Goal: Find specific page/section: Find specific page/section

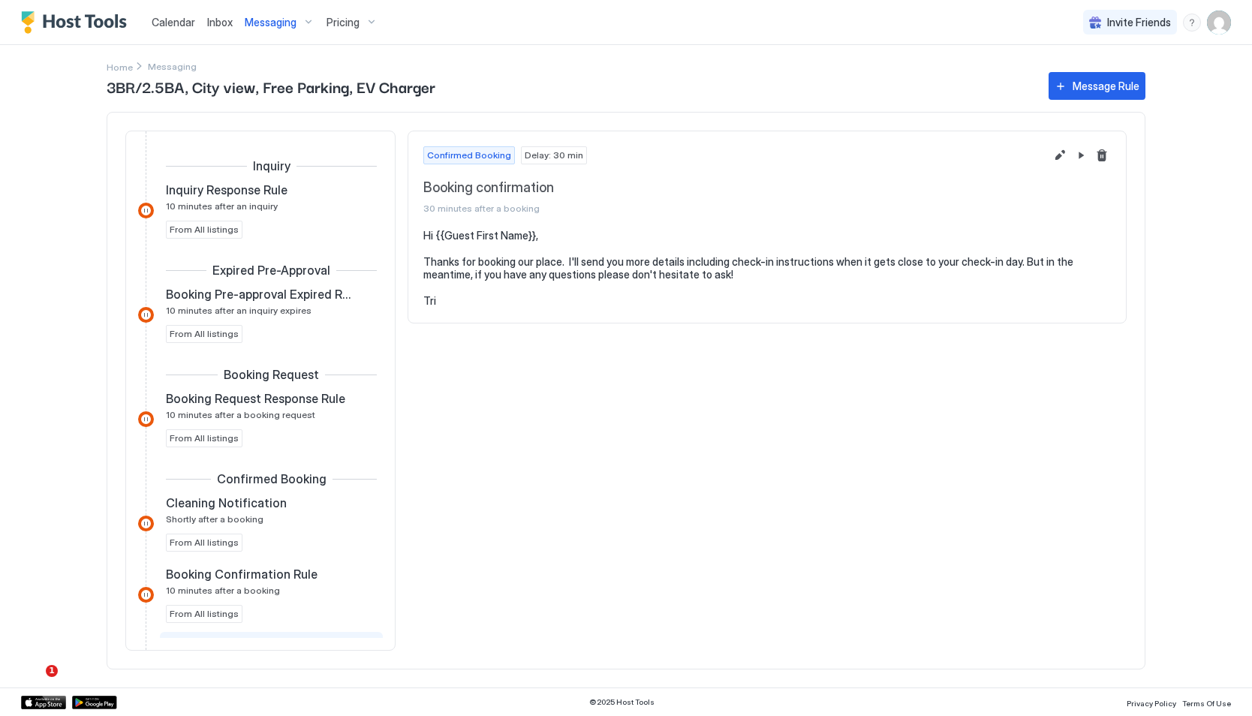
scroll to position [263, 0]
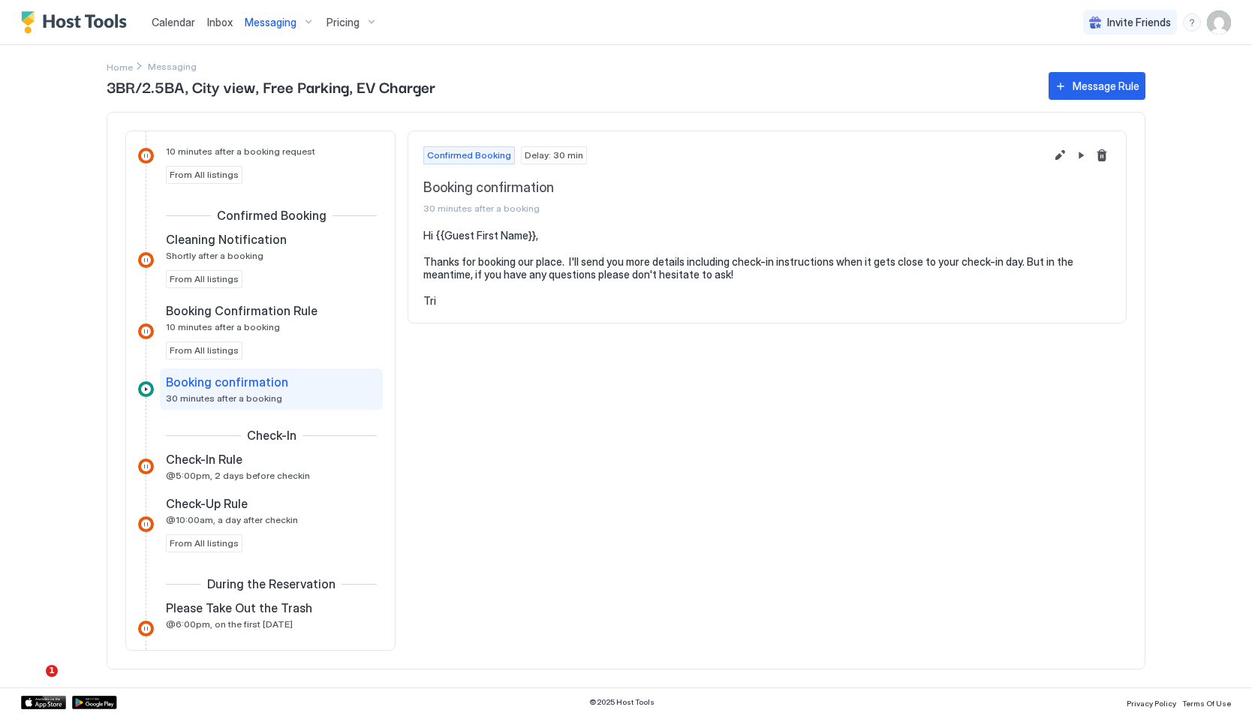
click at [107, 24] on img "Host Tools Logo" at bounding box center [77, 22] width 113 height 23
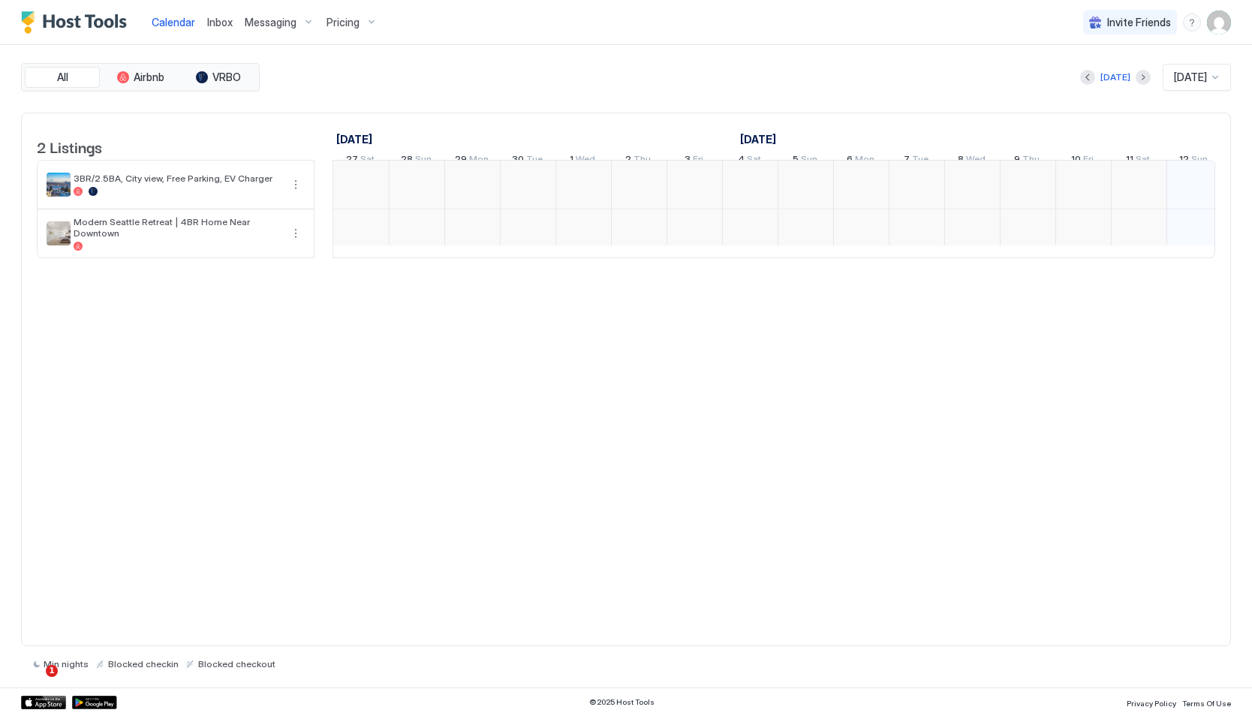
scroll to position [0, 834]
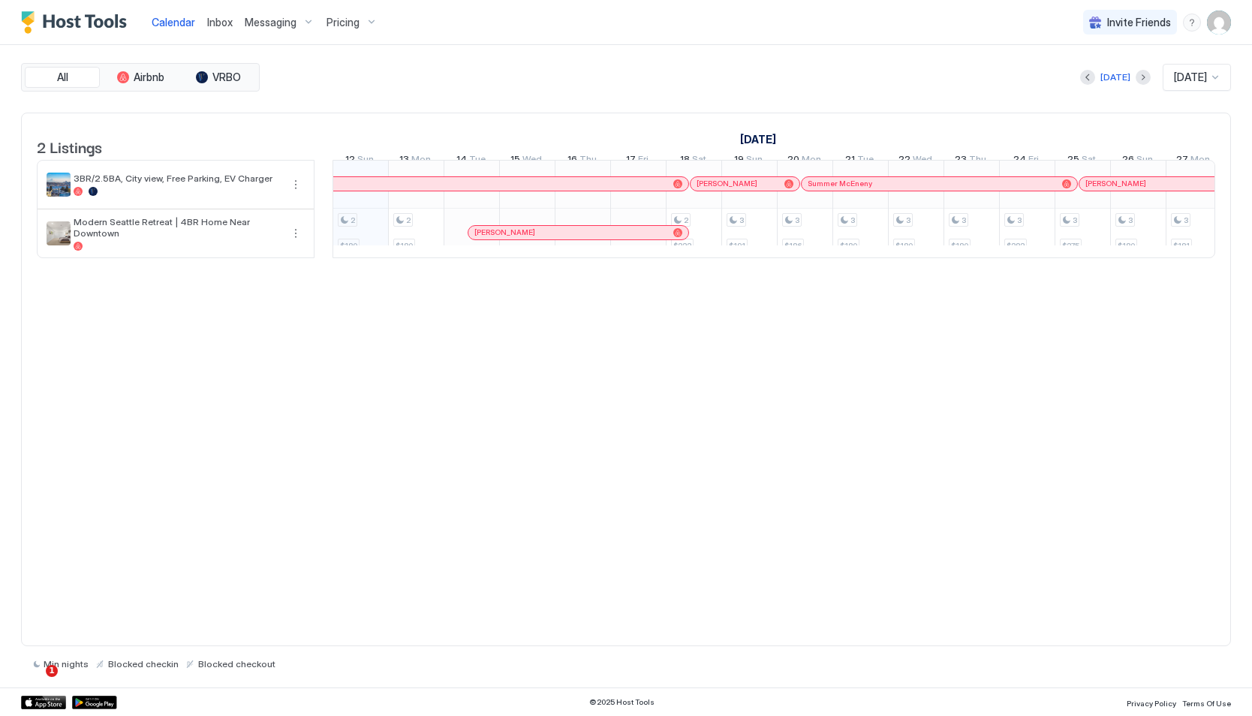
click at [1119, 82] on button "[DATE]" at bounding box center [1115, 77] width 35 height 18
click at [1136, 77] on button "Next month" at bounding box center [1143, 77] width 15 height 15
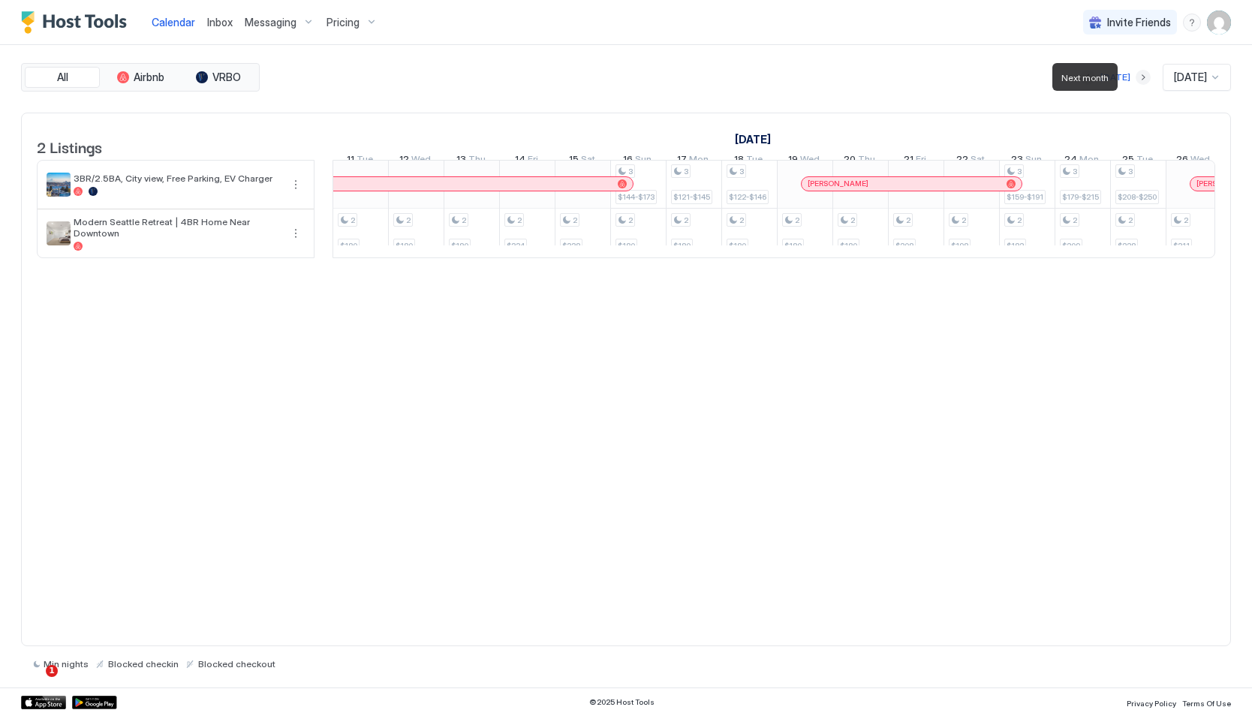
click at [1136, 77] on button "Next month" at bounding box center [1143, 77] width 15 height 15
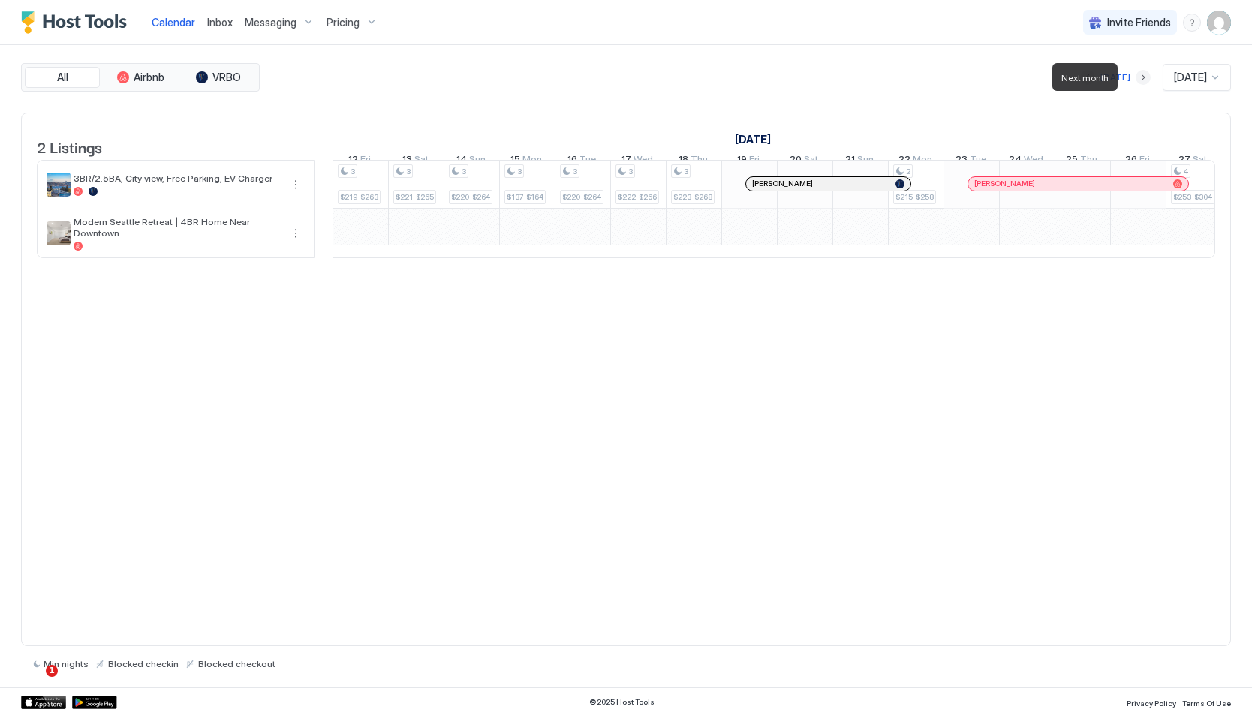
click at [1136, 77] on button "Next month" at bounding box center [1143, 77] width 15 height 15
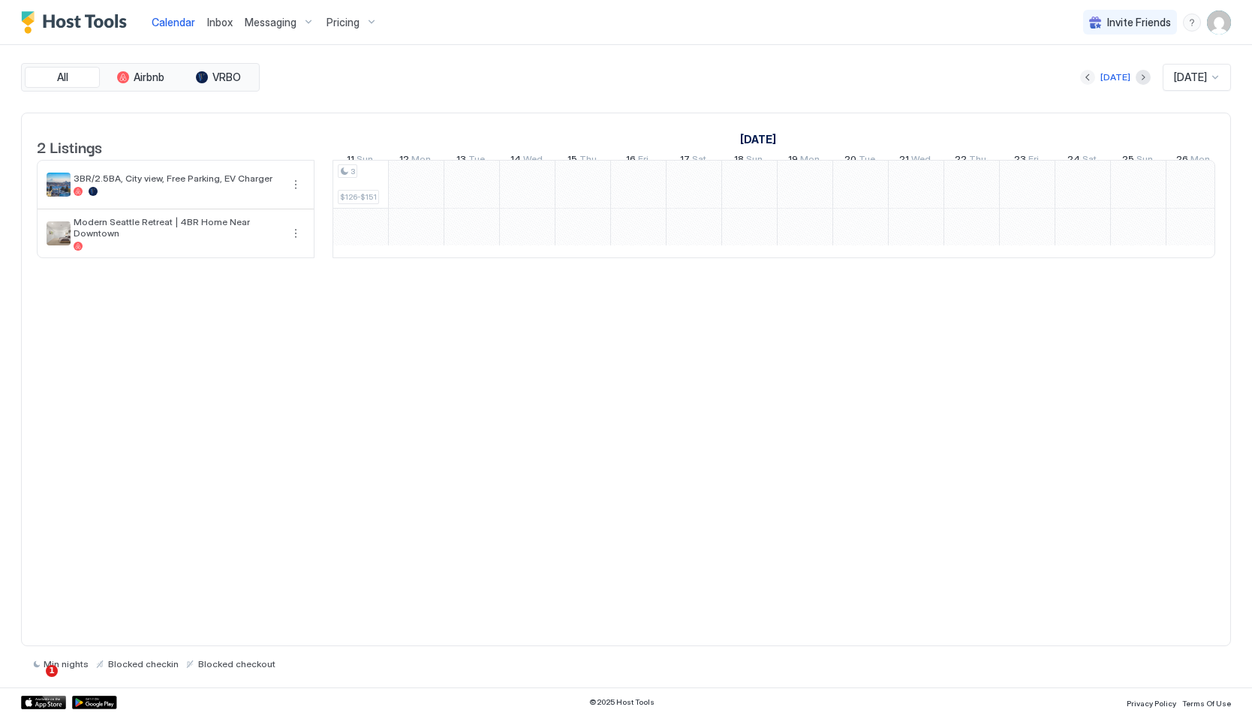
click at [1082, 77] on button "Previous month" at bounding box center [1087, 77] width 15 height 15
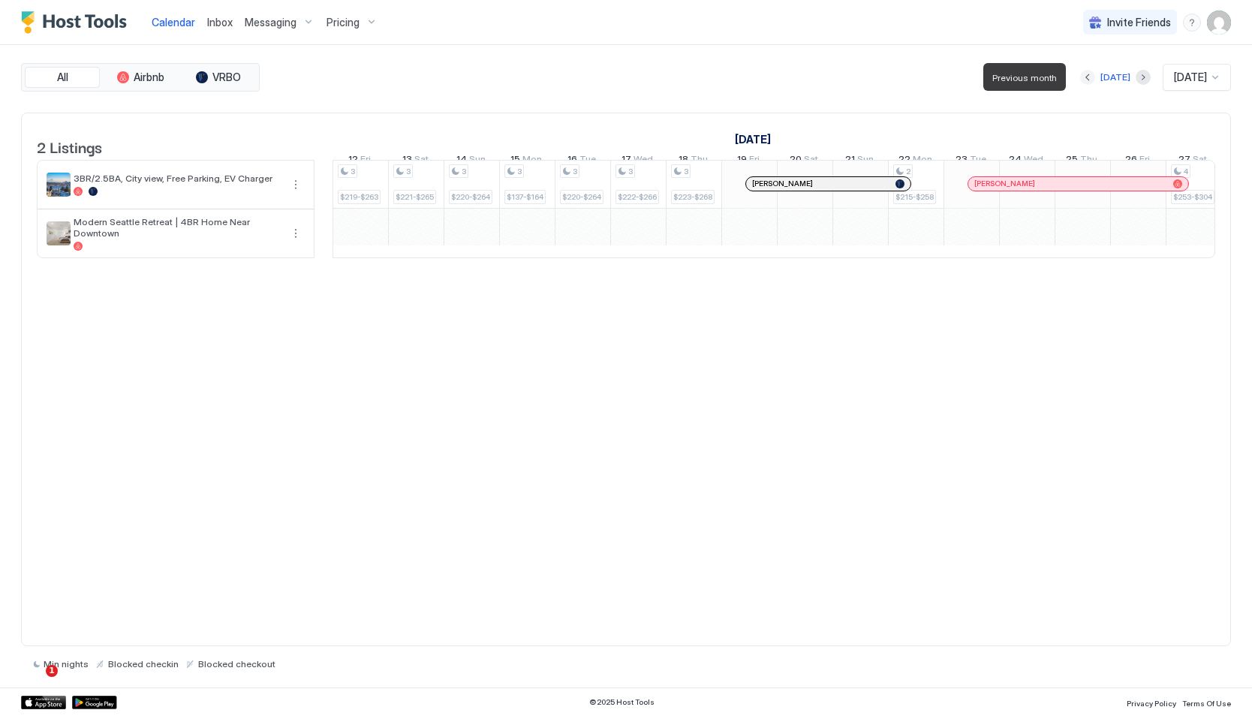
click at [1082, 77] on button "Previous month" at bounding box center [1087, 77] width 15 height 15
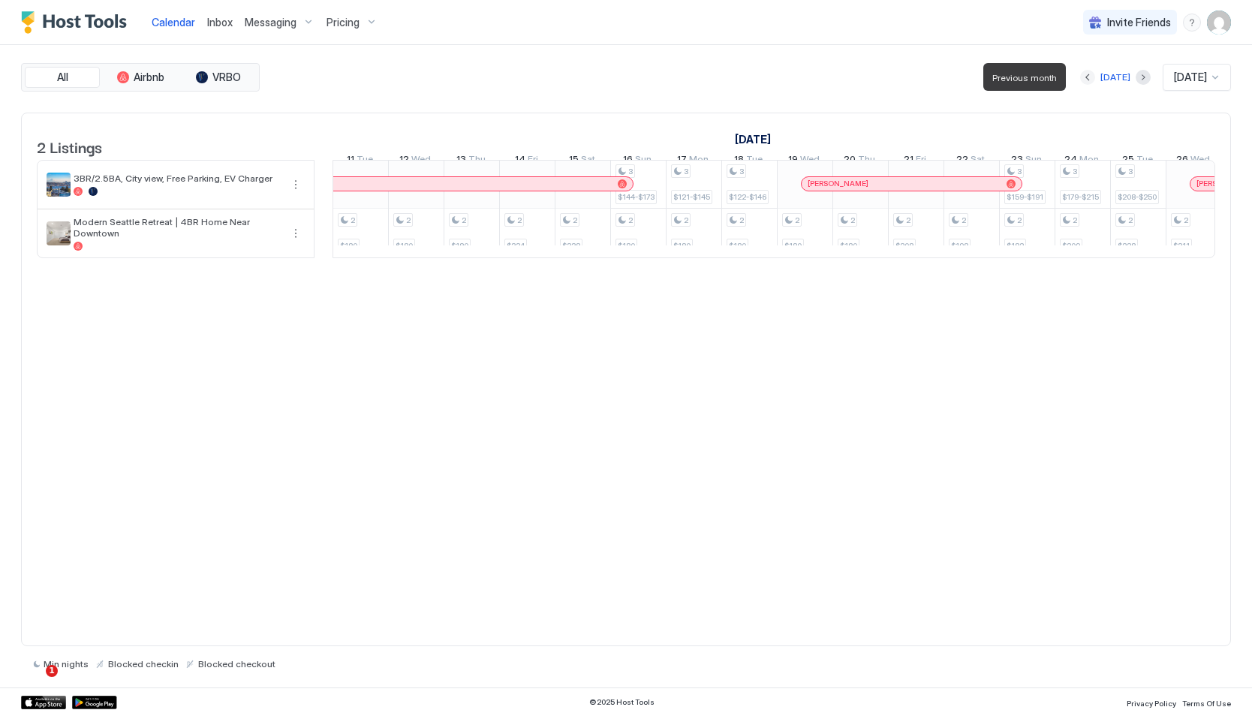
click at [1082, 77] on button "Previous month" at bounding box center [1087, 77] width 15 height 15
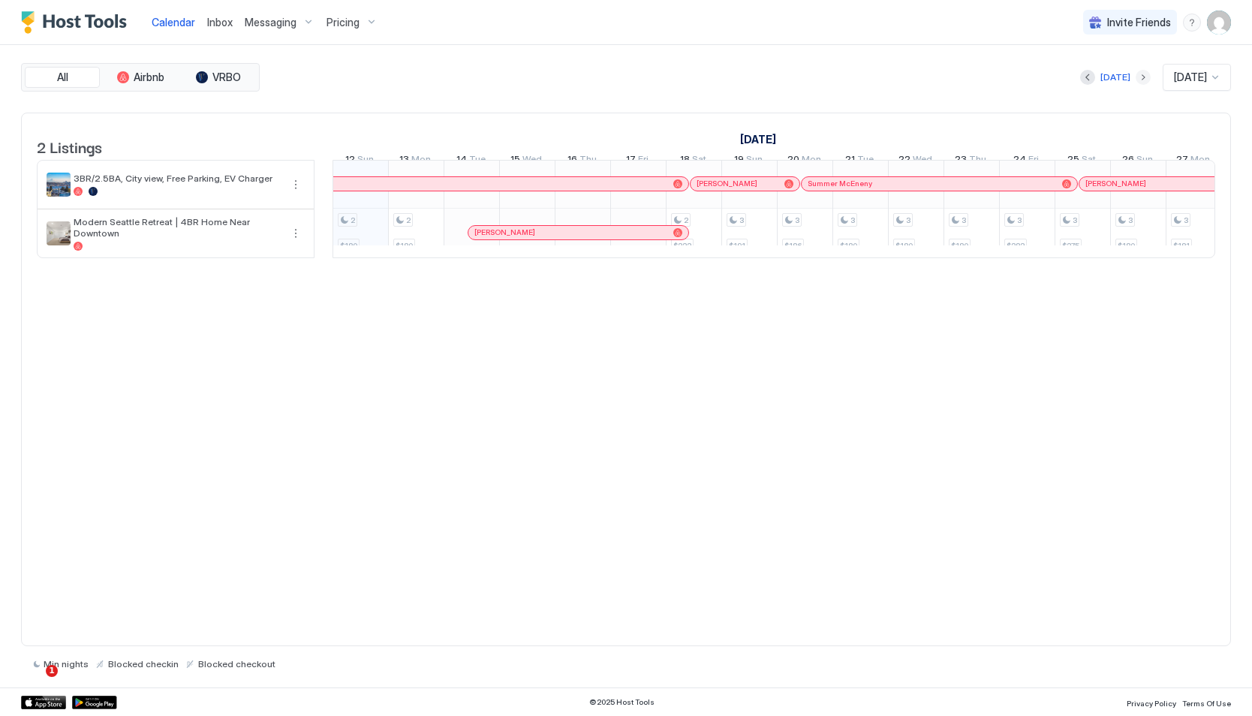
click at [1136, 80] on button "Next month" at bounding box center [1143, 77] width 15 height 15
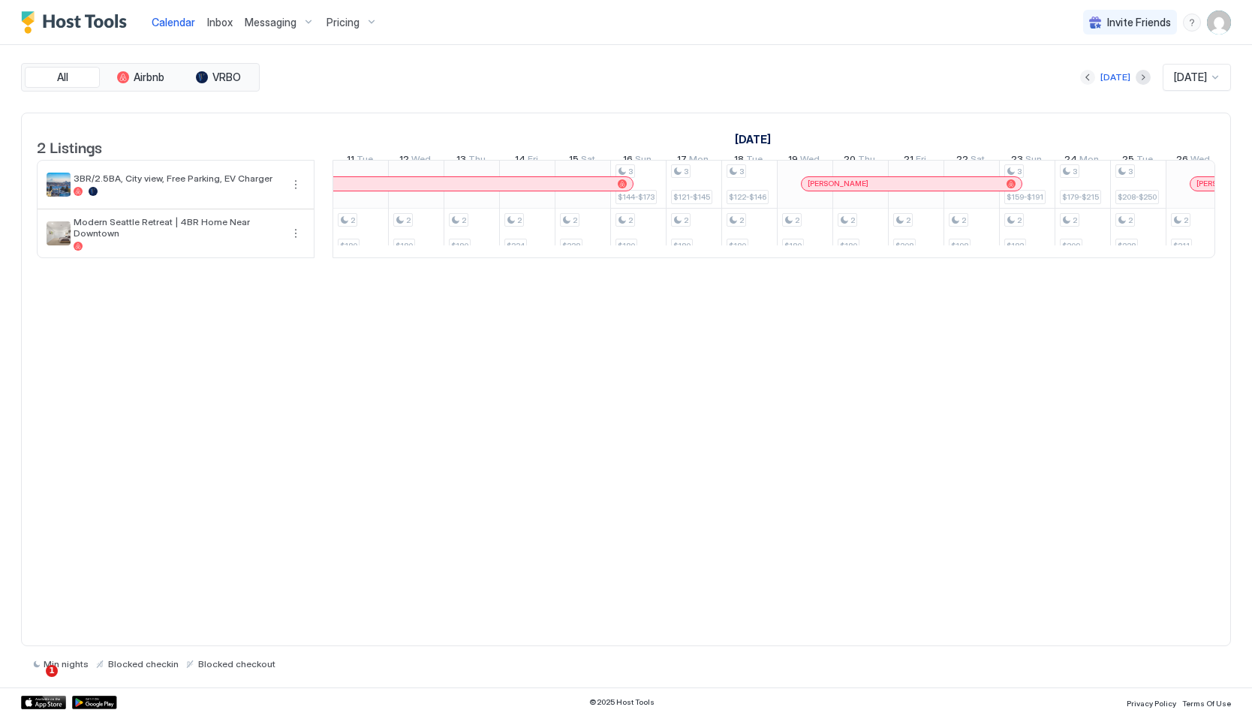
click at [1080, 76] on button "Previous month" at bounding box center [1087, 77] width 15 height 15
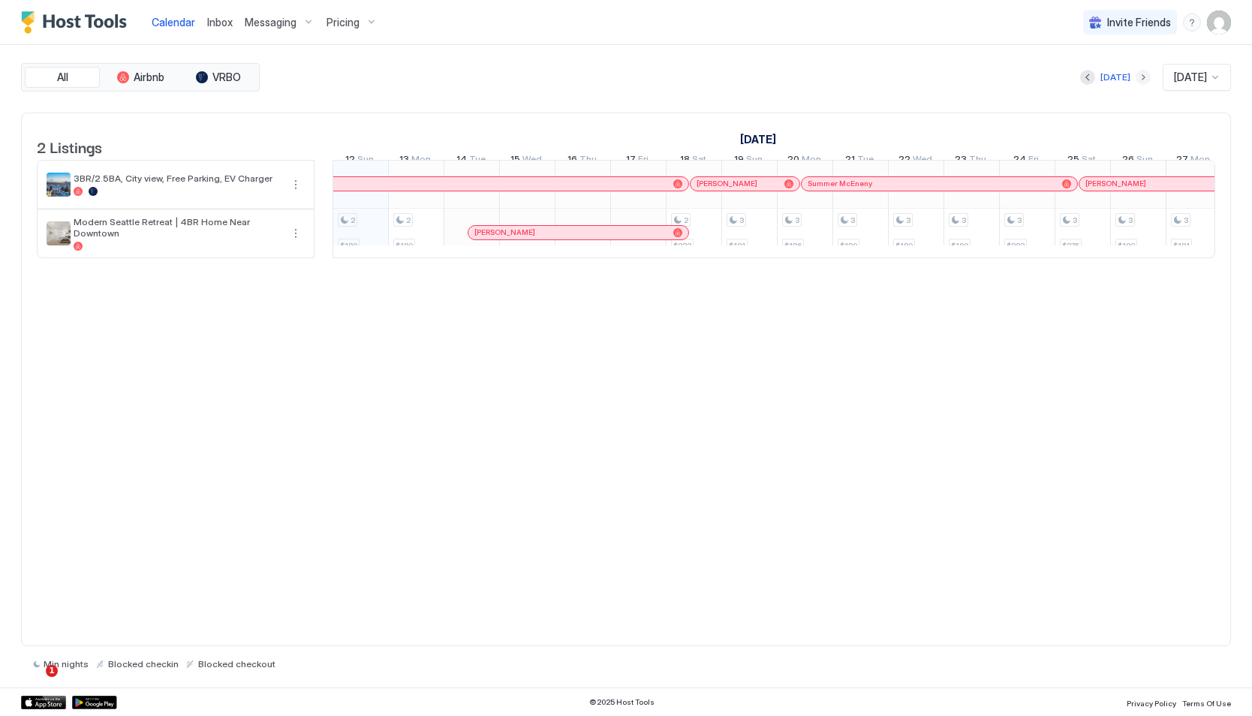
click at [1136, 76] on button "Next month" at bounding box center [1143, 77] width 15 height 15
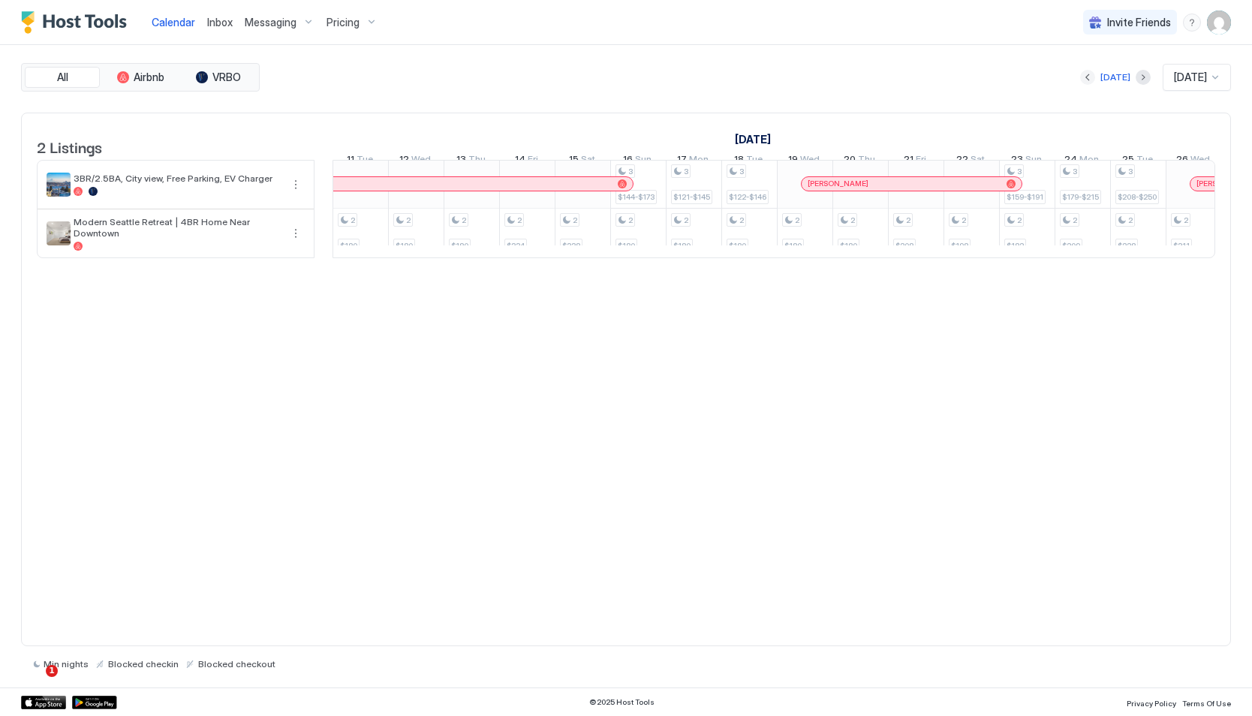
click at [1080, 80] on button "Previous month" at bounding box center [1087, 77] width 15 height 15
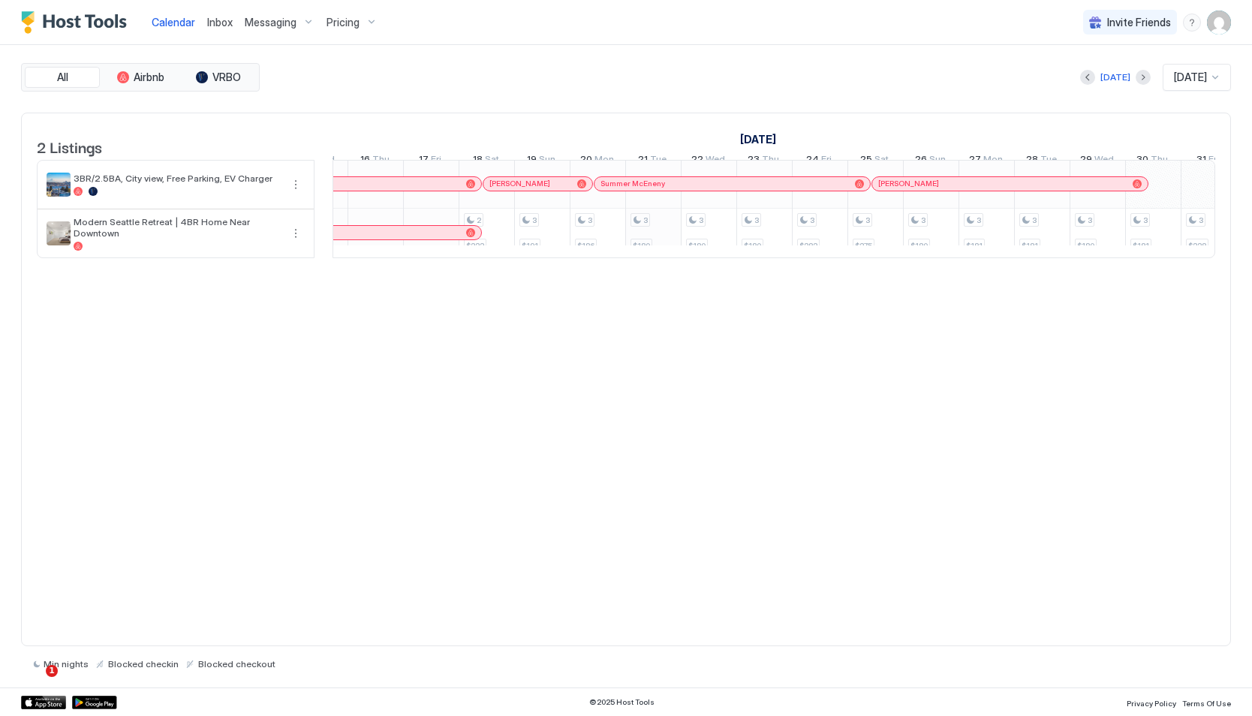
scroll to position [0, 0]
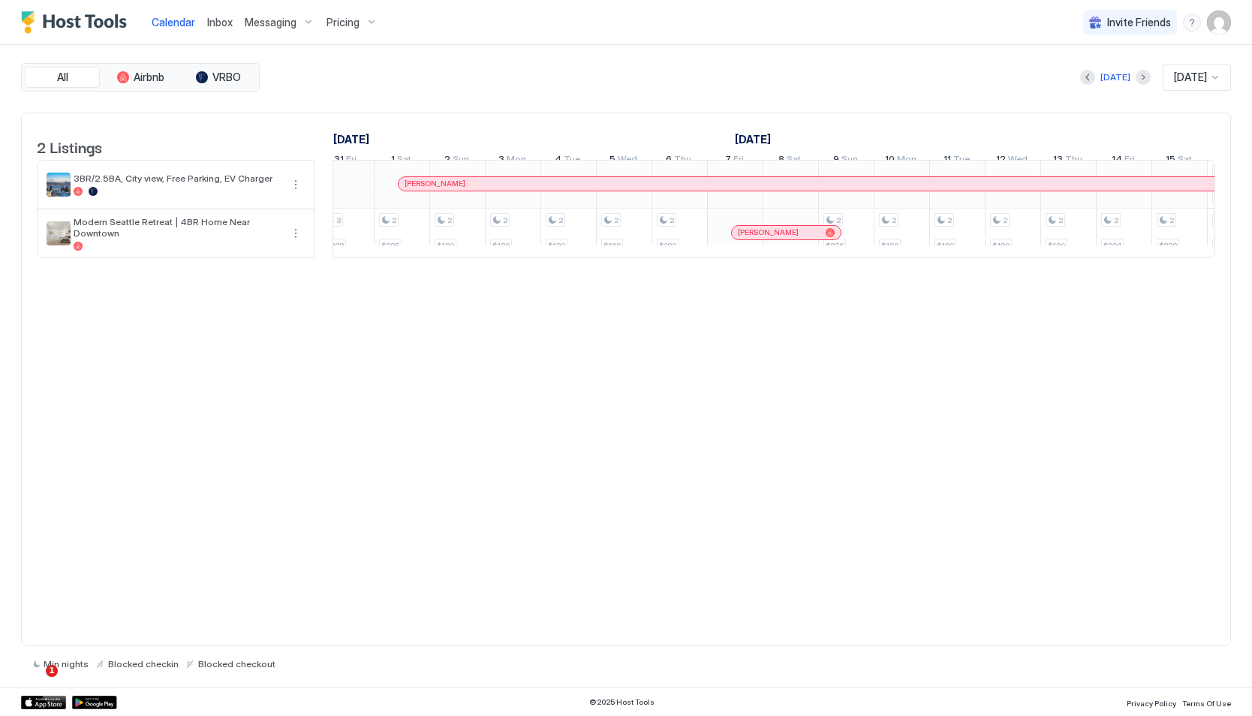
click at [753, 239] on div "[PERSON_NAME]" at bounding box center [786, 233] width 109 height 14
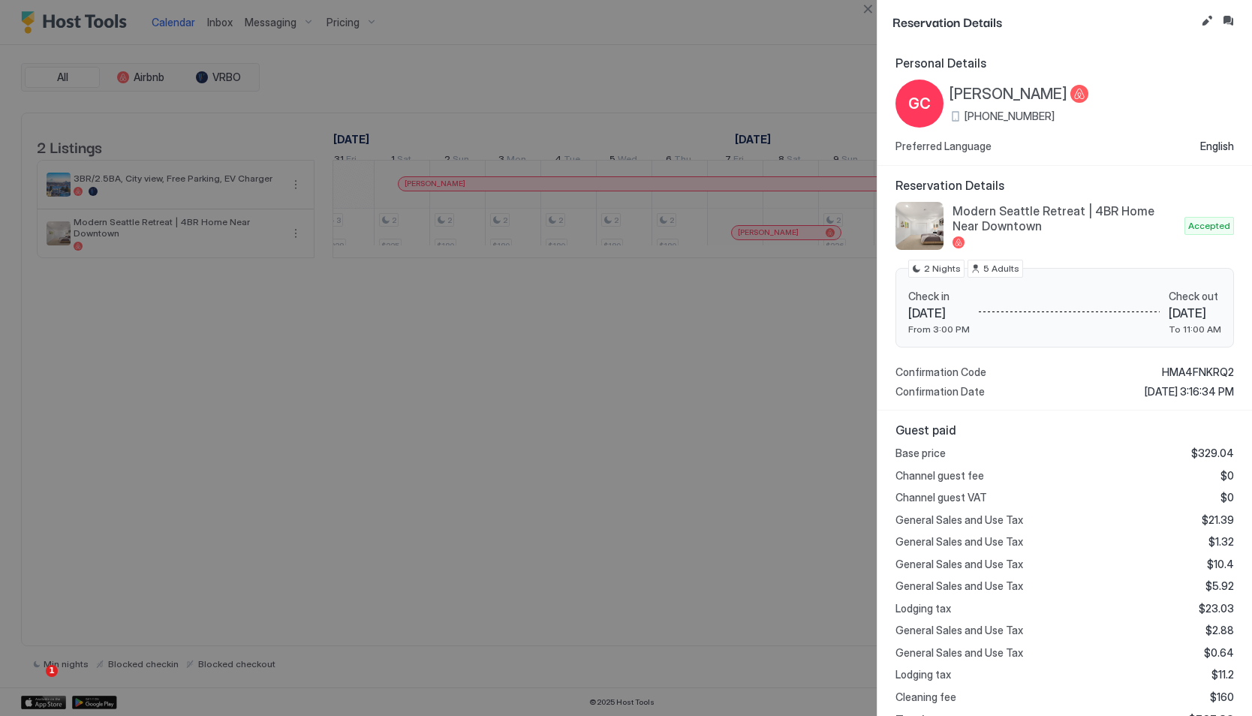
click at [757, 54] on div at bounding box center [626, 358] width 1252 height 716
click at [796, 61] on div at bounding box center [626, 358] width 1252 height 716
click at [866, 14] on button "Close" at bounding box center [868, 9] width 18 height 18
